Goal: Task Accomplishment & Management: Complete application form

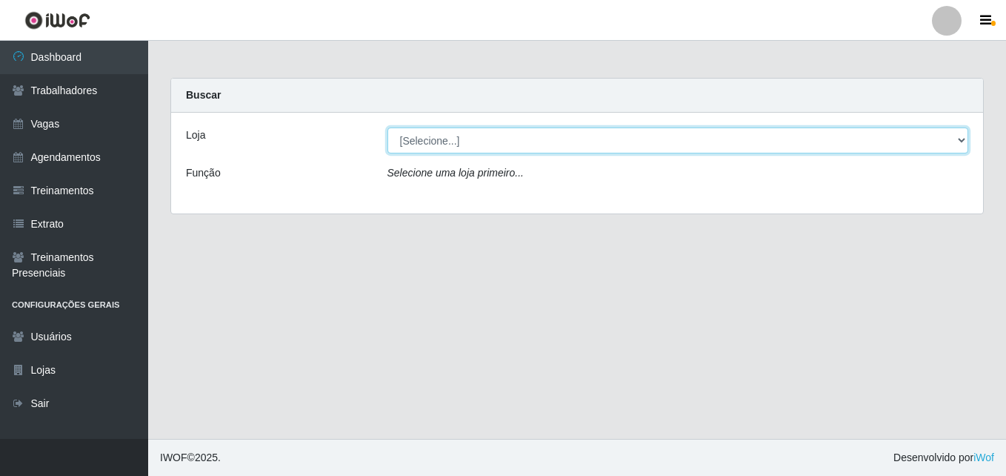
click at [459, 139] on select "[Selecione...] Bemais Supermercados - [GEOGRAPHIC_DATA]" at bounding box center [679, 140] width 582 height 26
select select "250"
click at [388, 127] on select "[Selecione...] Bemais Supermercados - [GEOGRAPHIC_DATA]" at bounding box center [679, 140] width 582 height 26
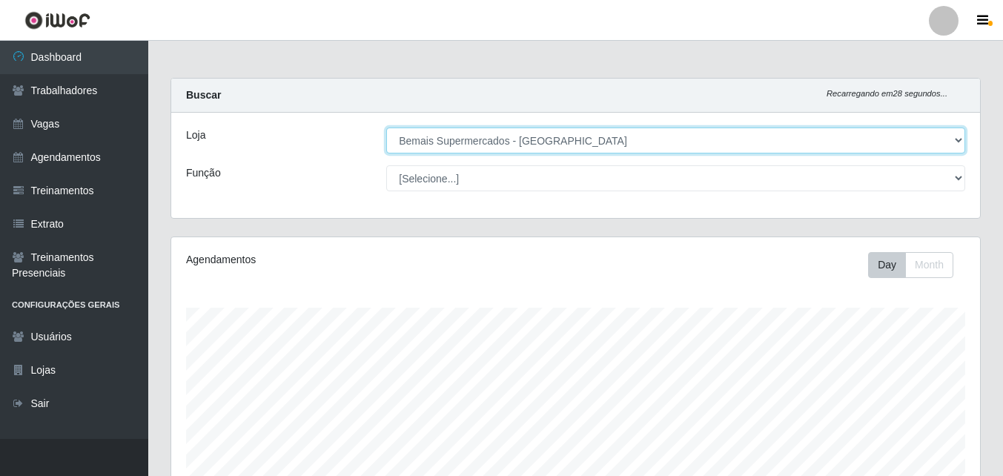
scroll to position [307, 808]
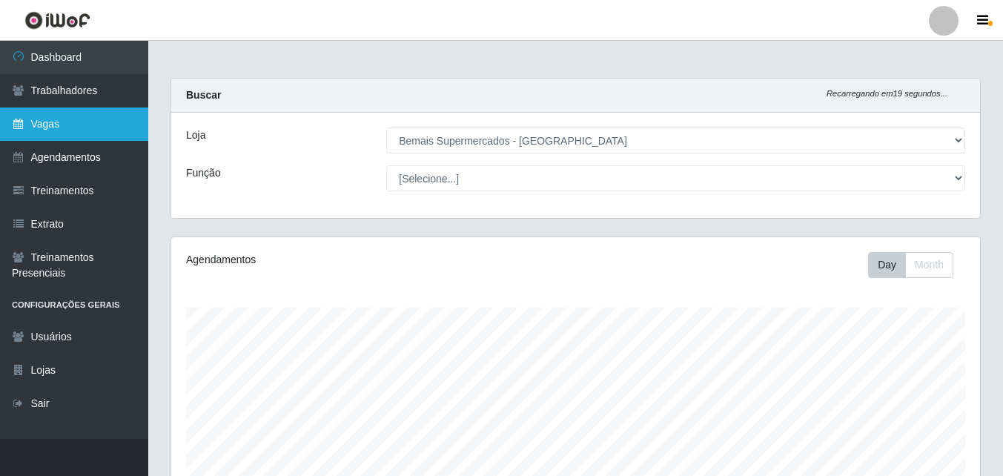
click at [83, 128] on link "Vagas" at bounding box center [74, 123] width 148 height 33
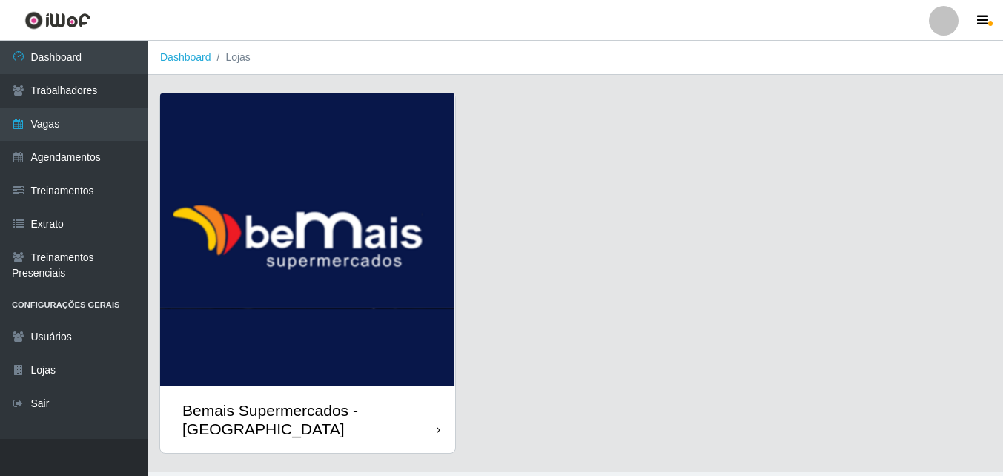
click at [437, 393] on div "Bemais Supermercados - [GEOGRAPHIC_DATA]" at bounding box center [307, 419] width 295 height 67
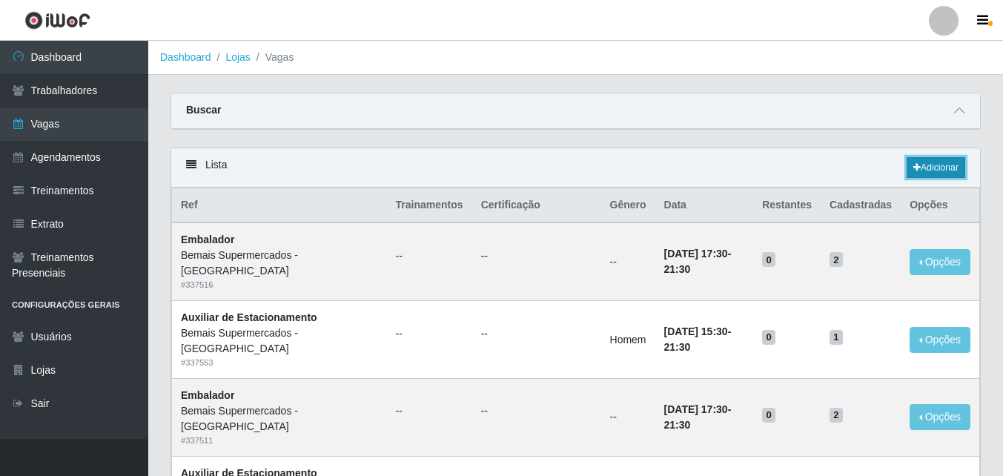
click at [948, 164] on link "Adicionar" at bounding box center [935, 167] width 59 height 21
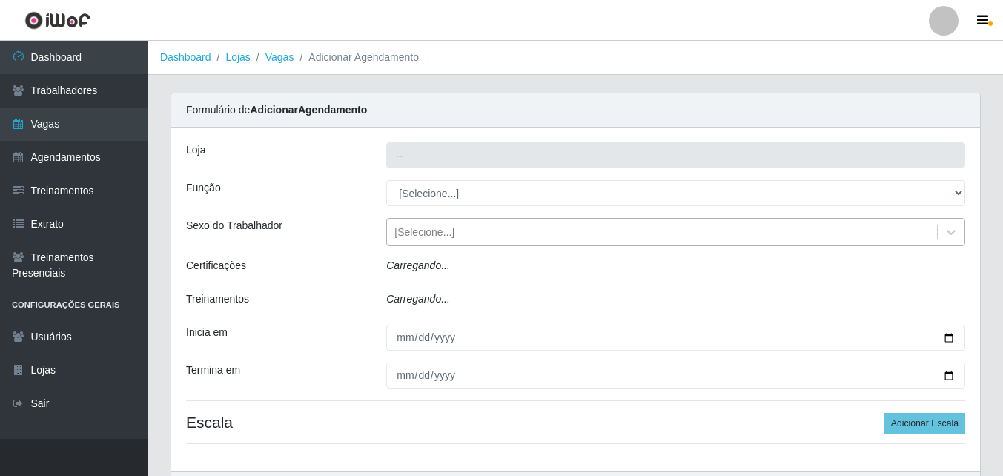
type input "Bemais Supermercados - [GEOGRAPHIC_DATA]"
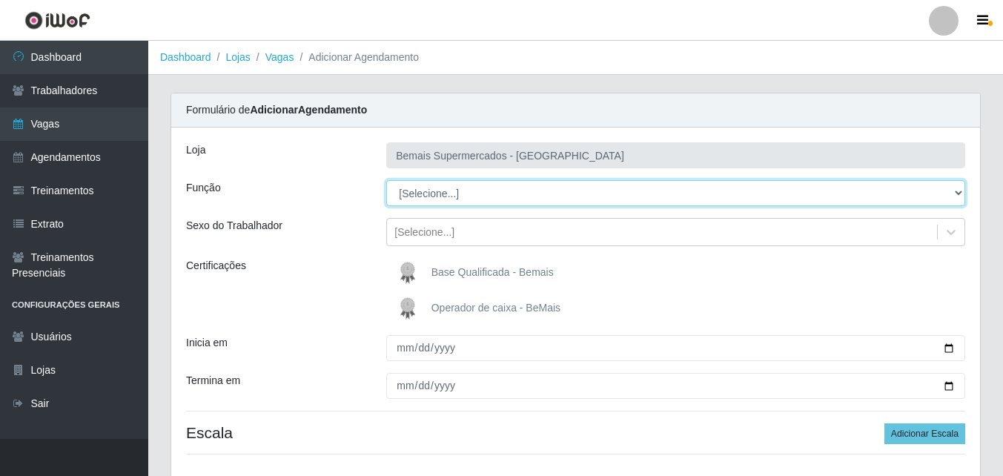
click at [480, 199] on select "[Selecione...] ASG ASG + ASG ++ Auxiliar de Estacionamento Auxiliar de Estacion…" at bounding box center [675, 193] width 579 height 26
select select "24"
click at [386, 180] on select "[Selecione...] ASG ASG + ASG ++ Auxiliar de Estacionamento Auxiliar de Estacion…" at bounding box center [675, 193] width 579 height 26
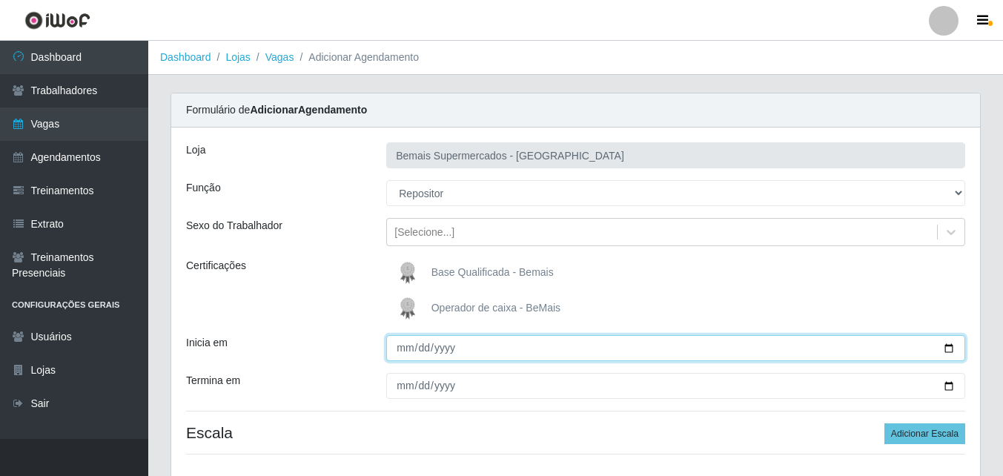
click at [403, 348] on input "Inicia em" at bounding box center [675, 348] width 579 height 26
type input "[DATE]"
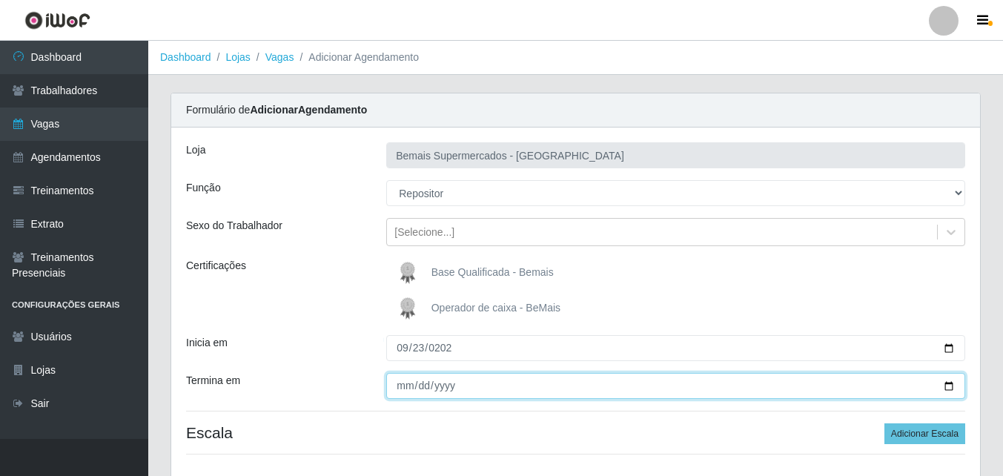
drag, startPoint x: 411, startPoint y: 386, endPoint x: 403, endPoint y: 384, distance: 8.4
click at [403, 384] on input "Termina em" at bounding box center [675, 386] width 579 height 26
type input "[DATE]"
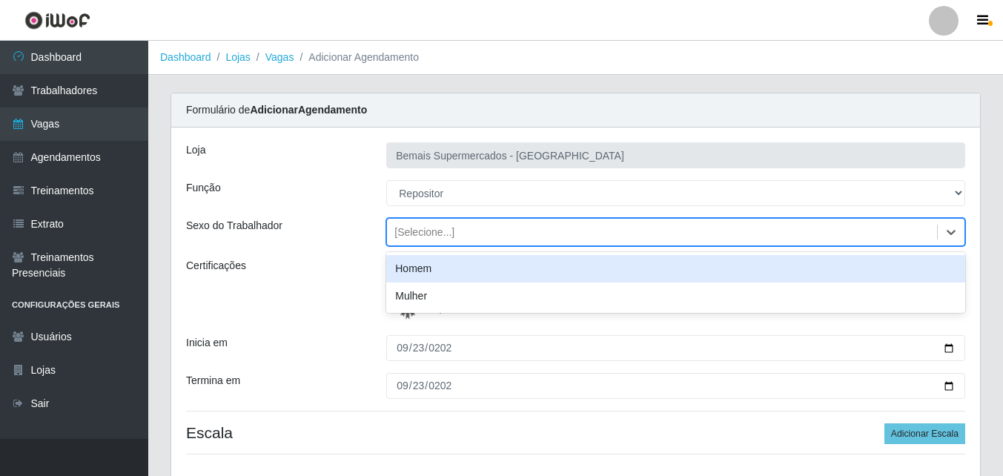
click at [437, 233] on div "[Selecione...]" at bounding box center [424, 233] width 60 height 16
click at [433, 268] on div "Homem" at bounding box center [675, 268] width 579 height 27
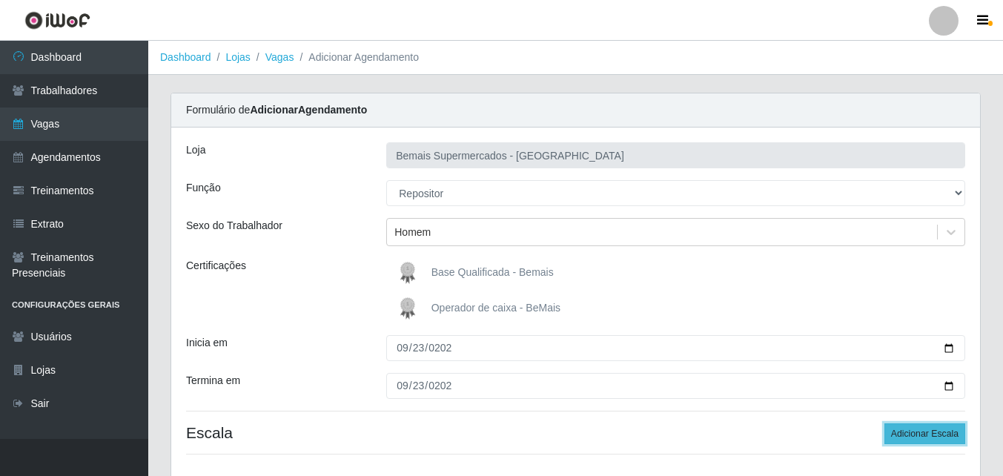
click at [922, 432] on button "Adicionar Escala" at bounding box center [924, 433] width 81 height 21
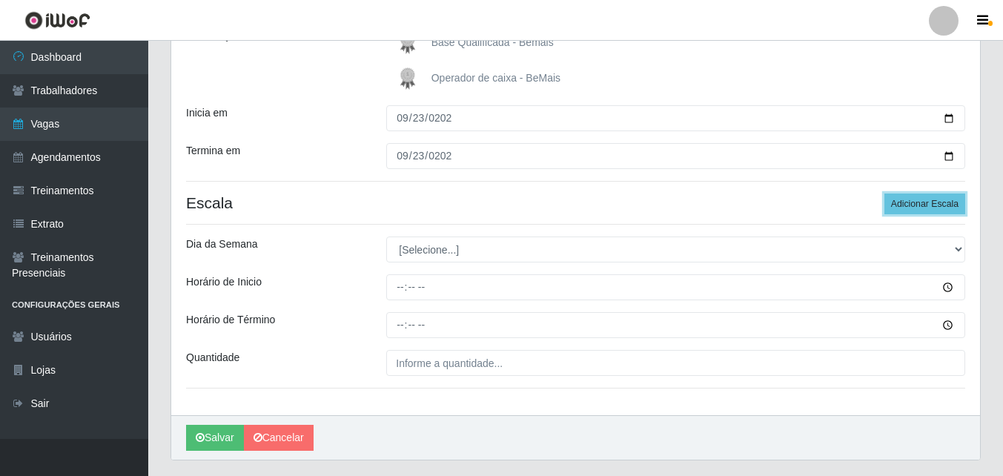
scroll to position [269, 0]
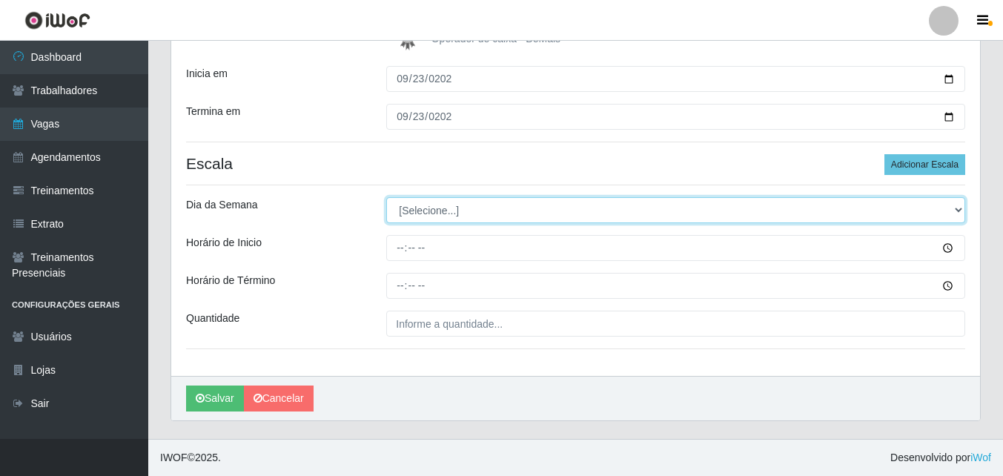
click at [421, 210] on select "[Selecione...] Segunda Terça Quarta Quinta Sexta Sábado Domingo" at bounding box center [675, 210] width 579 height 26
select select "2"
click at [386, 197] on select "[Selecione...] Segunda Terça Quarta Quinta Sexta Sábado Domingo" at bounding box center [675, 210] width 579 height 26
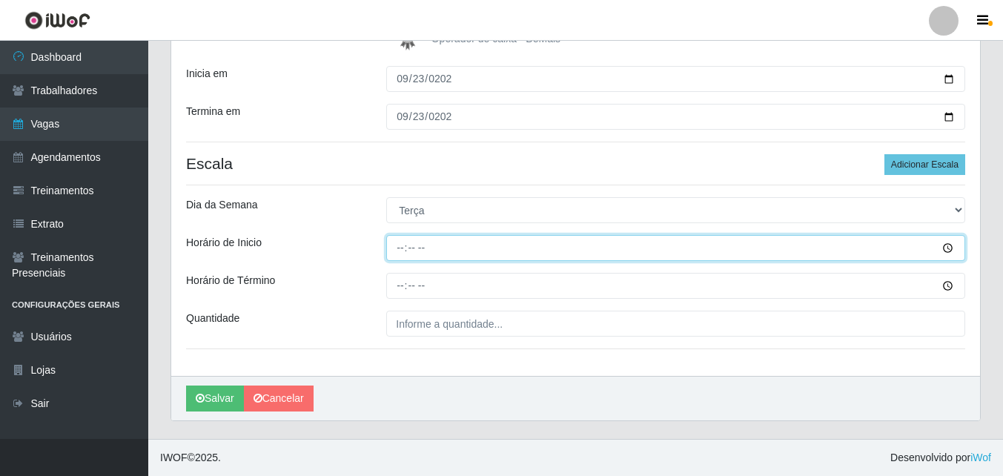
click at [399, 245] on input "Horário de Inicio" at bounding box center [675, 248] width 579 height 26
type input "08:00"
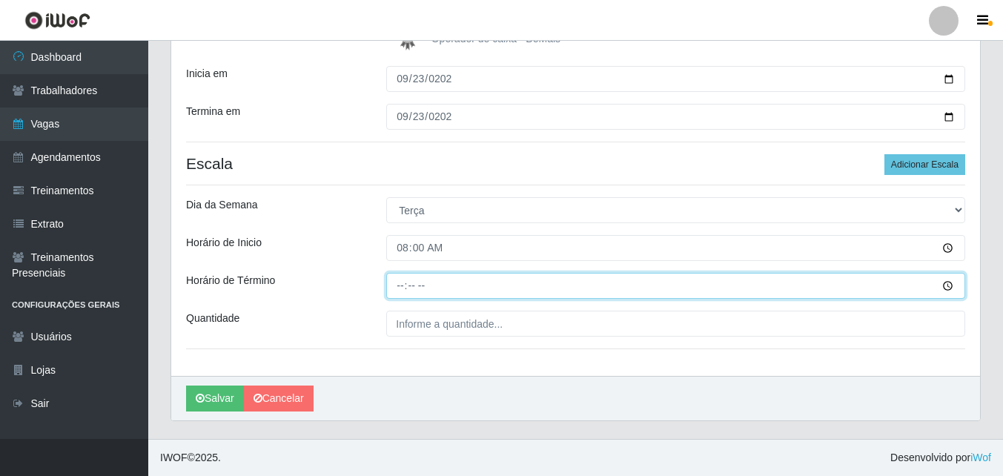
click at [398, 285] on input "Horário de Término" at bounding box center [675, 286] width 579 height 26
type input "14:00"
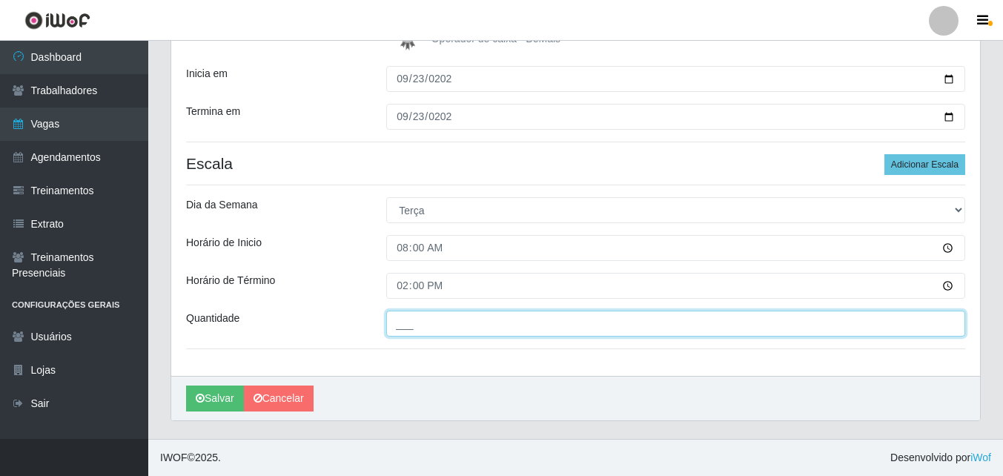
click at [416, 327] on input "___" at bounding box center [675, 323] width 579 height 26
type input "3__"
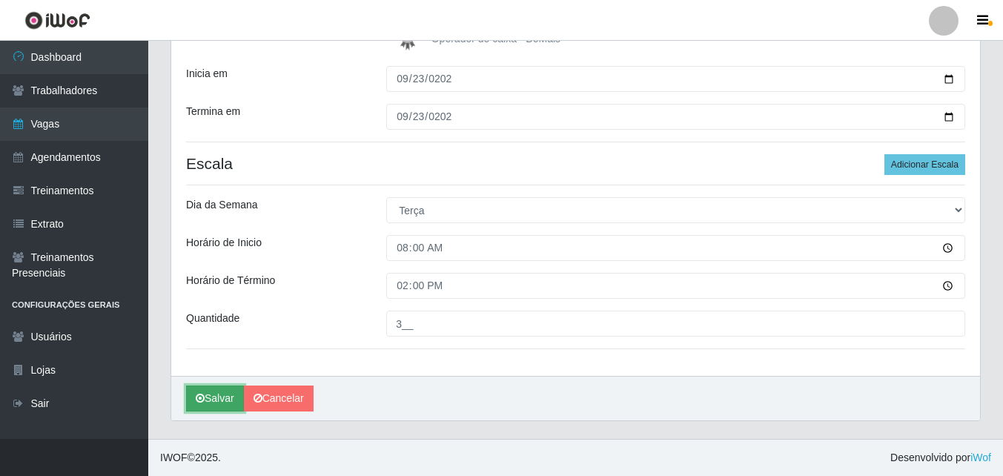
click at [222, 393] on button "Salvar" at bounding box center [215, 398] width 58 height 26
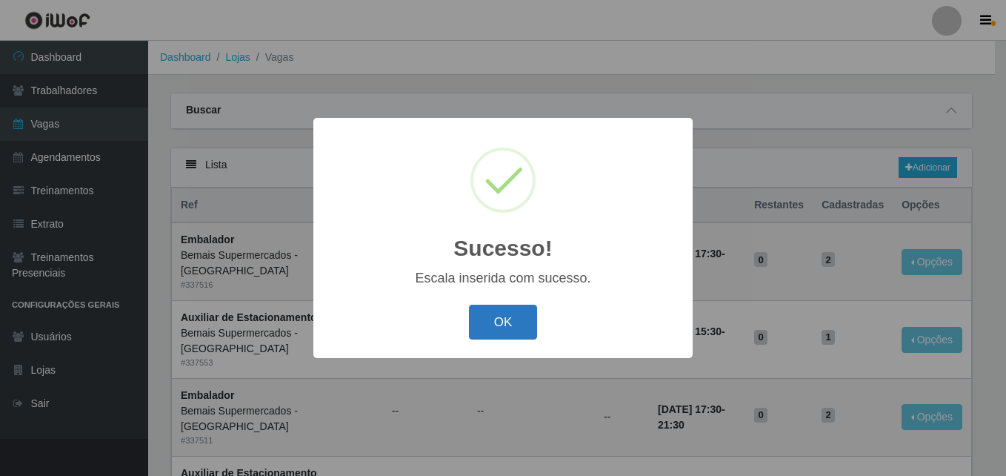
click at [494, 328] on button "OK" at bounding box center [503, 322] width 69 height 35
